Goal: Entertainment & Leisure: Consume media (video, audio)

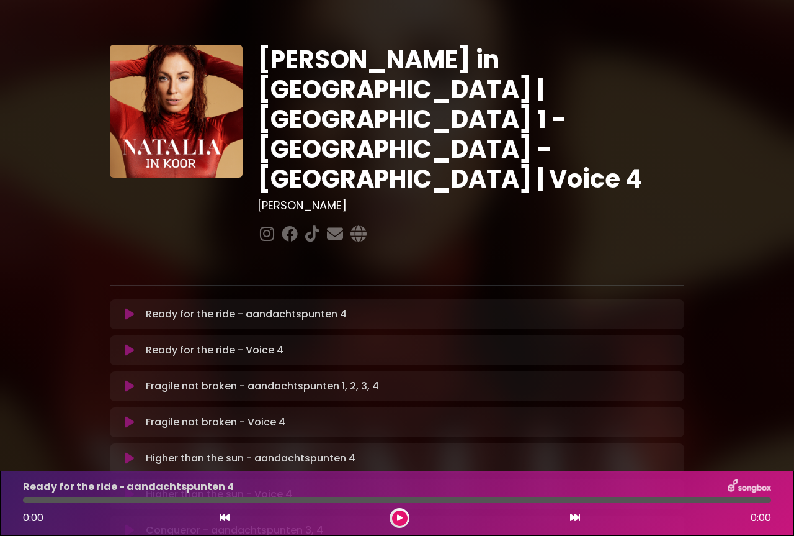
click at [127, 308] on icon at bounding box center [129, 314] width 9 height 12
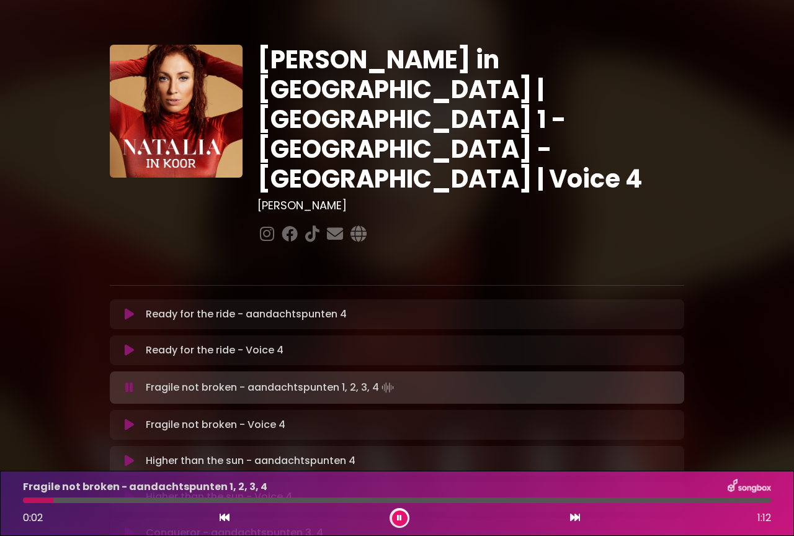
click at [127, 344] on icon at bounding box center [129, 350] width 9 height 12
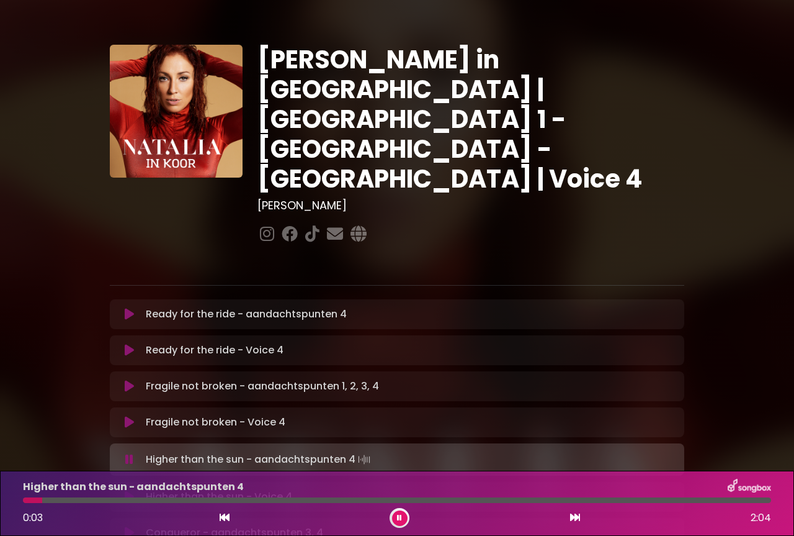
click at [128, 416] on icon at bounding box center [129, 422] width 9 height 12
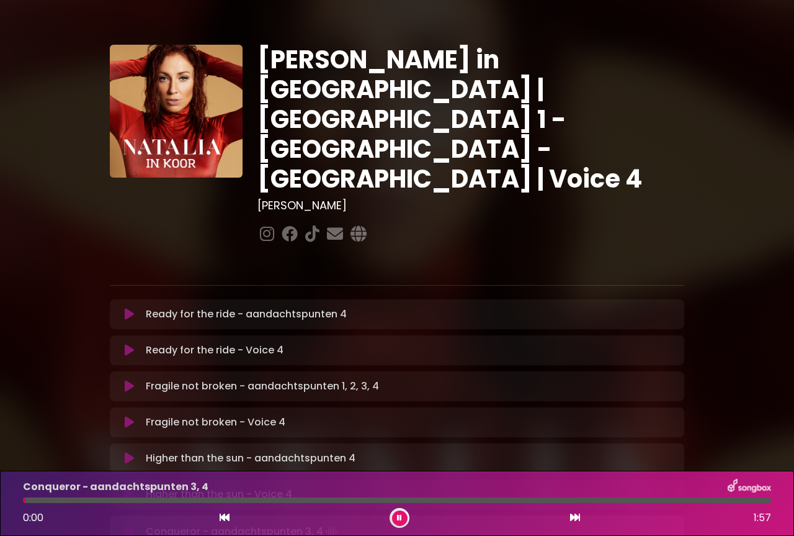
click at [128, 488] on icon at bounding box center [129, 494] width 9 height 12
click at [129, 524] on icon at bounding box center [129, 530] width 9 height 12
click at [577, 511] on button at bounding box center [575, 517] width 11 height 16
click at [224, 519] on icon at bounding box center [225, 517] width 10 height 10
click at [225, 521] on icon at bounding box center [225, 517] width 10 height 10
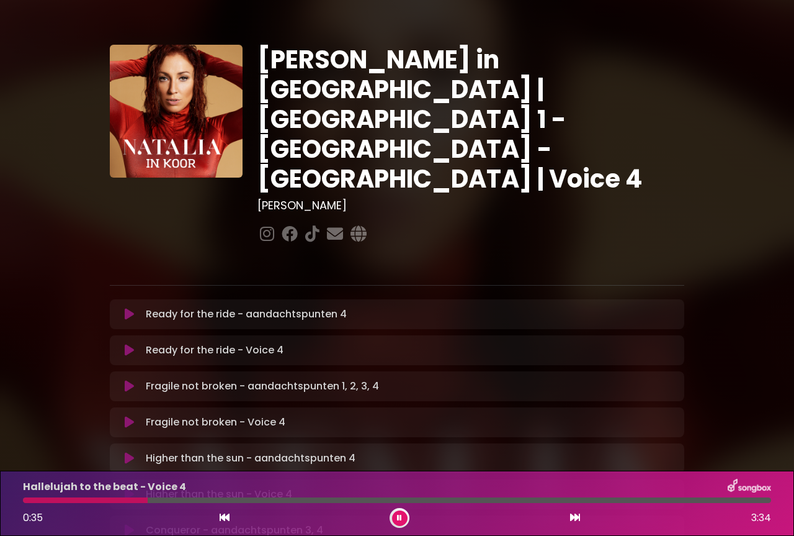
click at [225, 521] on icon at bounding box center [225, 517] width 10 height 10
click at [575, 516] on icon at bounding box center [575, 517] width 10 height 10
click at [223, 519] on icon at bounding box center [225, 517] width 10 height 10
click at [225, 518] on icon at bounding box center [225, 517] width 10 height 10
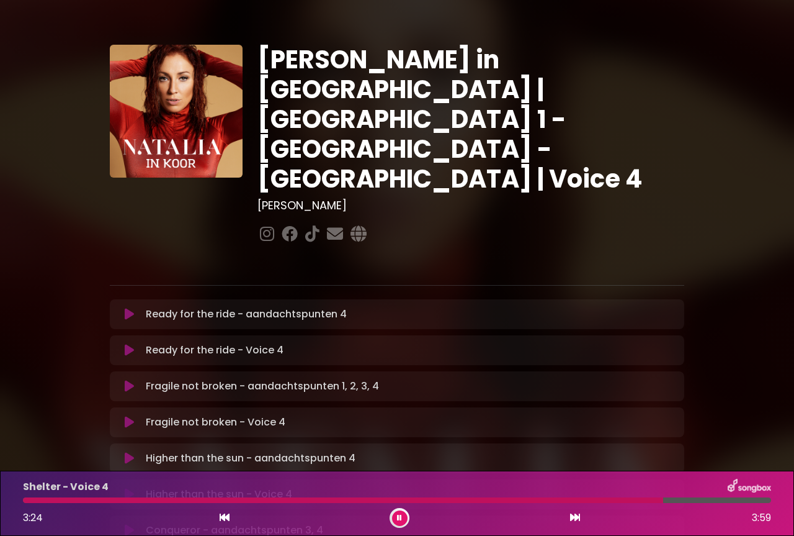
drag, startPoint x: 664, startPoint y: 500, endPoint x: 632, endPoint y: 501, distance: 32.3
click at [632, 501] on div at bounding box center [343, 500] width 640 height 6
